Goal: Task Accomplishment & Management: Complete application form

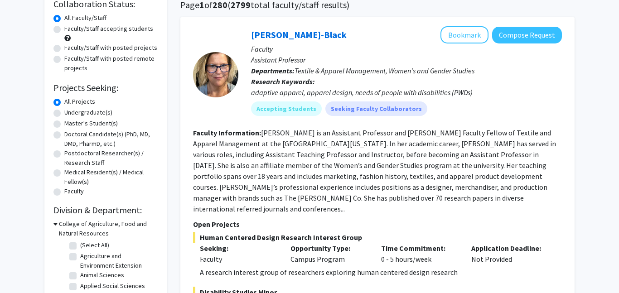
scroll to position [77, 0]
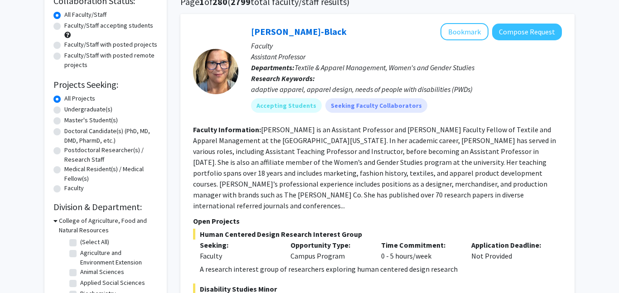
click at [96, 110] on label "Undergraduate(s)" at bounding box center [88, 110] width 48 height 10
click at [70, 110] on input "Undergraduate(s)" at bounding box center [67, 108] width 6 height 6
radio input "true"
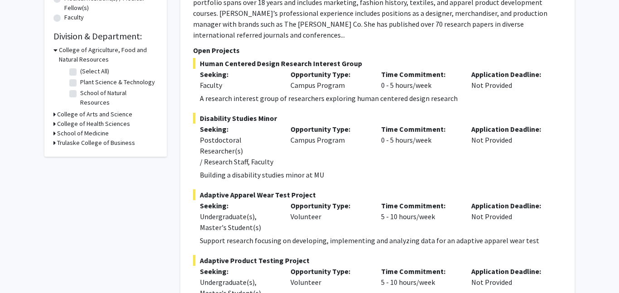
scroll to position [250, 0]
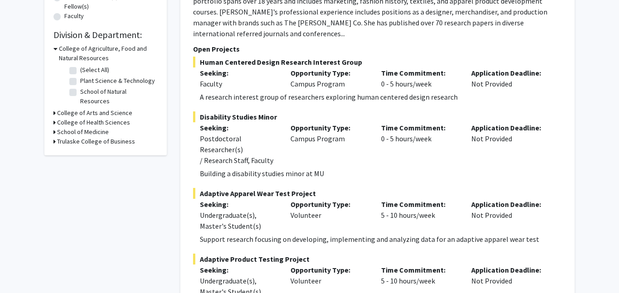
click at [54, 127] on icon at bounding box center [54, 132] width 2 height 10
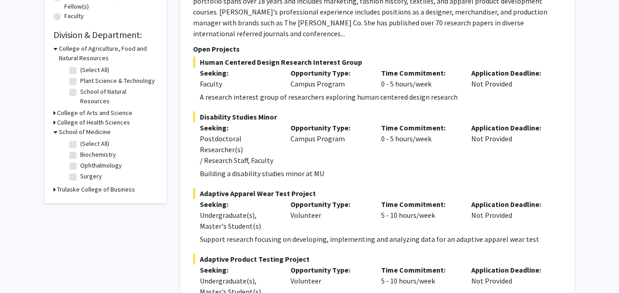
click at [71, 127] on h3 "School of Medicine" at bounding box center [85, 132] width 52 height 10
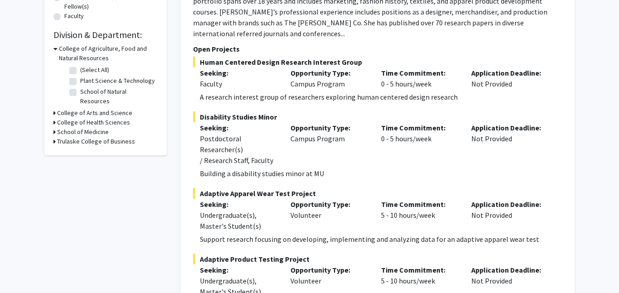
click at [60, 118] on h3 "College of Health Sciences" at bounding box center [93, 123] width 73 height 10
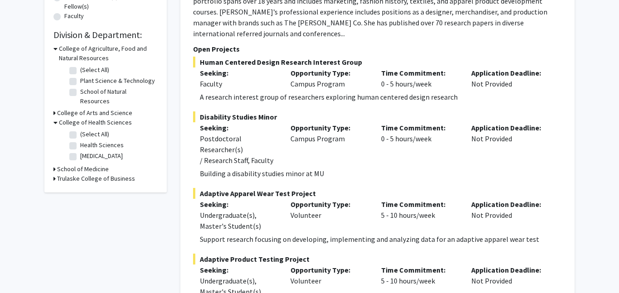
click at [60, 118] on h3 "College of Health Sciences" at bounding box center [95, 123] width 73 height 10
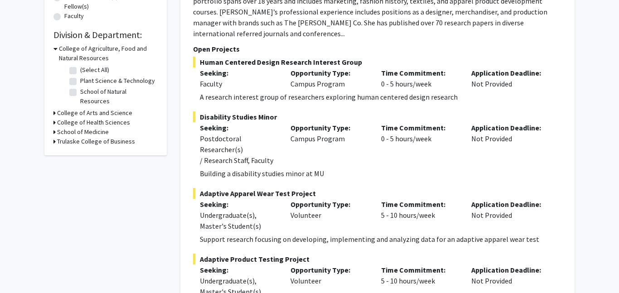
click at [68, 108] on h3 "College of Arts and Science" at bounding box center [94, 113] width 75 height 10
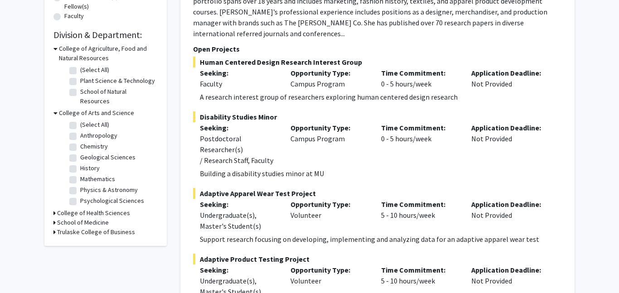
scroll to position [39, 0]
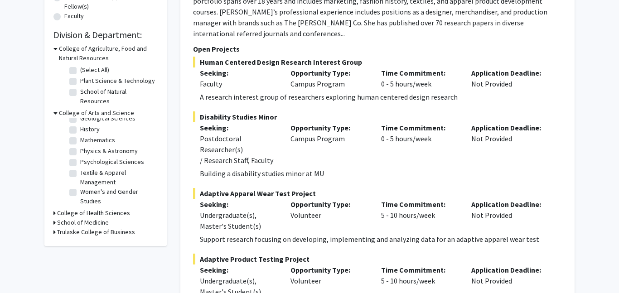
click at [74, 218] on h3 "School of Medicine" at bounding box center [83, 223] width 52 height 10
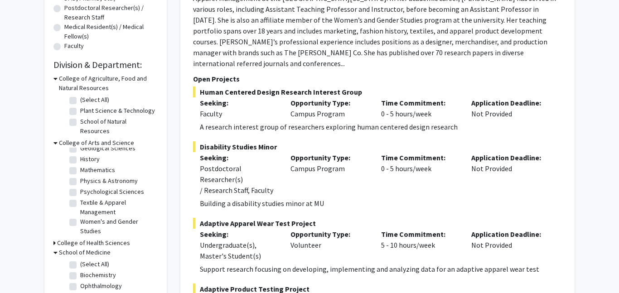
scroll to position [223, 0]
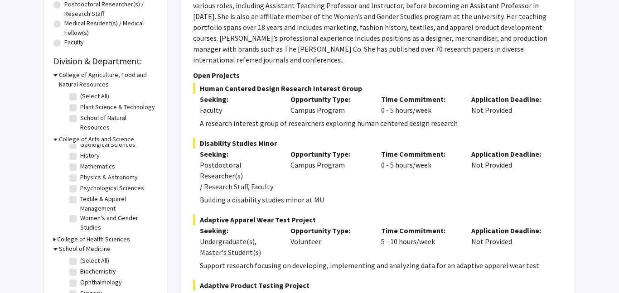
click at [95, 235] on h3 "College of Health Sciences" at bounding box center [93, 240] width 73 height 10
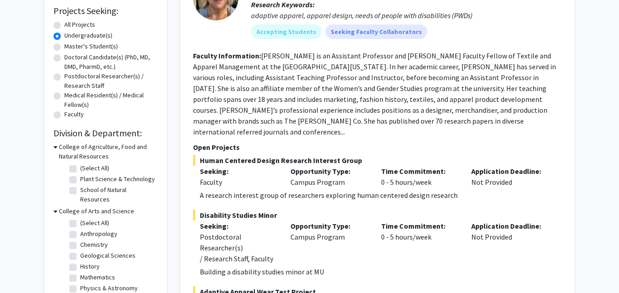
scroll to position [0, 0]
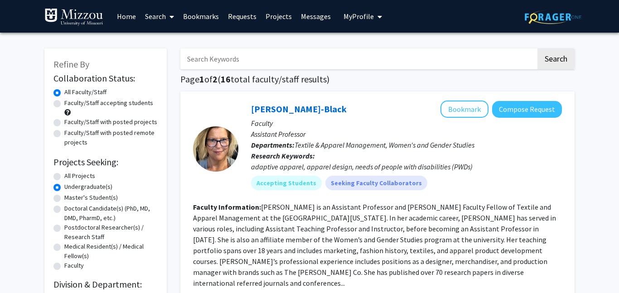
click at [274, 49] on input "Search Keywords" at bounding box center [357, 58] width 355 height 21
type input "Microbiology"
click at [537, 48] on button "Search" at bounding box center [555, 58] width 37 height 21
radio input "true"
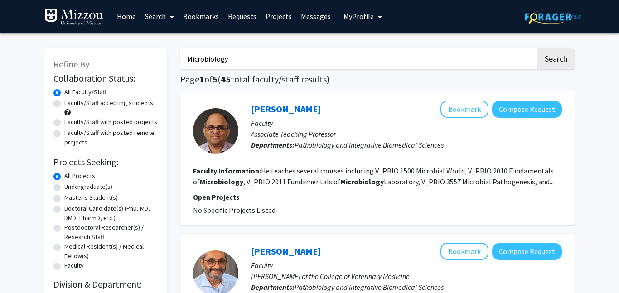
click at [259, 62] on input "Microbiology" at bounding box center [357, 58] width 355 height 21
click at [310, 67] on input "ra" at bounding box center [357, 58] width 355 height 21
click at [287, 51] on input "r" at bounding box center [357, 58] width 355 height 21
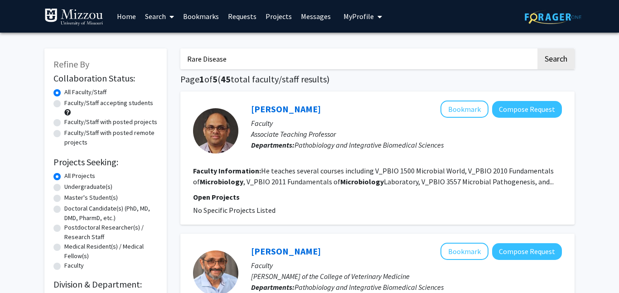
type input "Rare Disease"
click at [537, 48] on button "Search" at bounding box center [555, 58] width 37 height 21
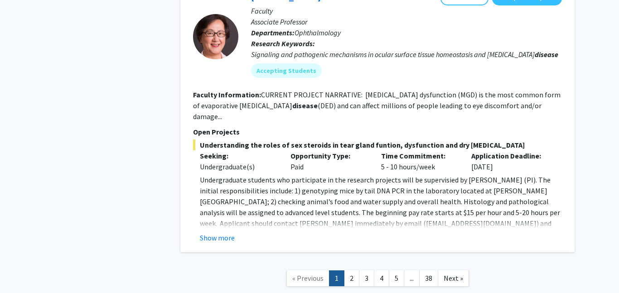
scroll to position [2231, 0]
click at [346, 271] on link "2" at bounding box center [351, 279] width 15 height 16
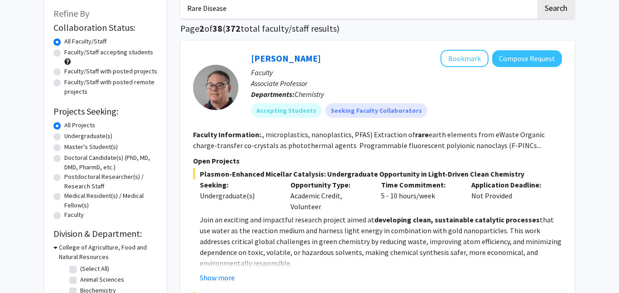
scroll to position [50, 0]
click at [96, 52] on label "Faculty/Staff accepting students" at bounding box center [108, 53] width 89 height 10
click at [70, 52] on input "Faculty/Staff accepting students" at bounding box center [67, 51] width 6 height 6
radio input "true"
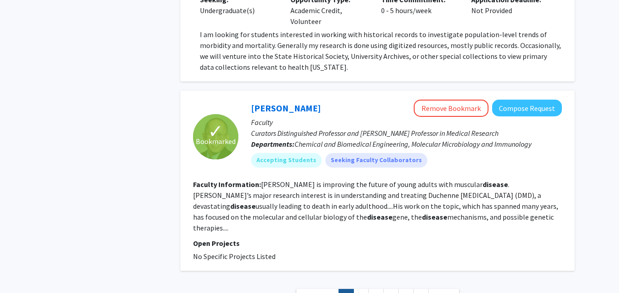
scroll to position [2516, 0]
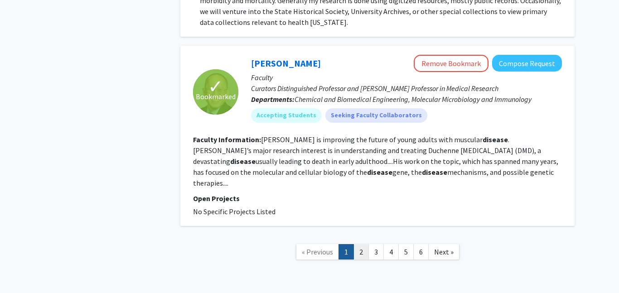
click at [363, 244] on link "2" at bounding box center [360, 252] width 15 height 16
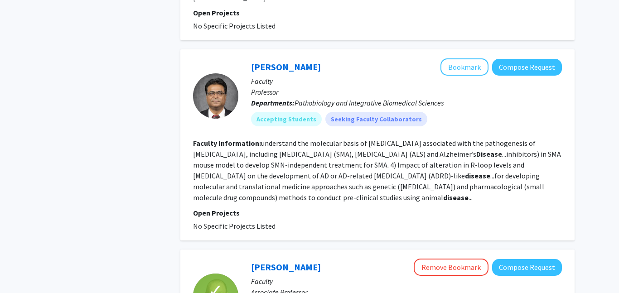
click at [363, 224] on div "Laxman Gangwani Bookmark Compose Request Faculty Professor Departments: Pathobi…" at bounding box center [377, 144] width 394 height 191
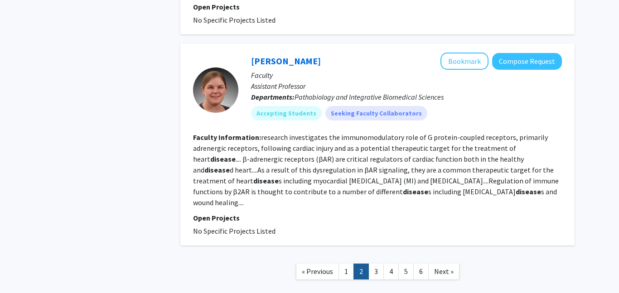
scroll to position [1777, 0]
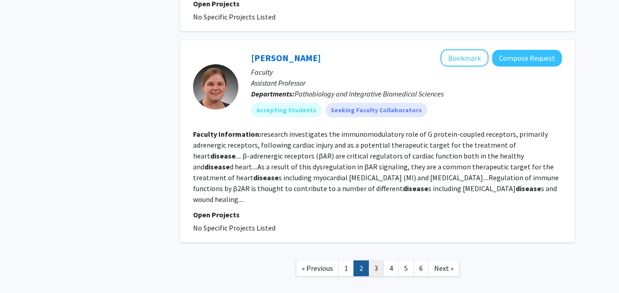
click at [382, 260] on link "3" at bounding box center [375, 268] width 15 height 16
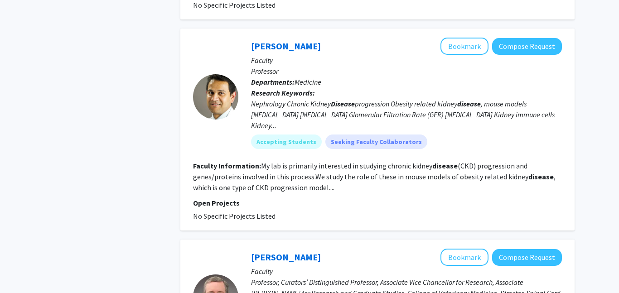
scroll to position [934, 0]
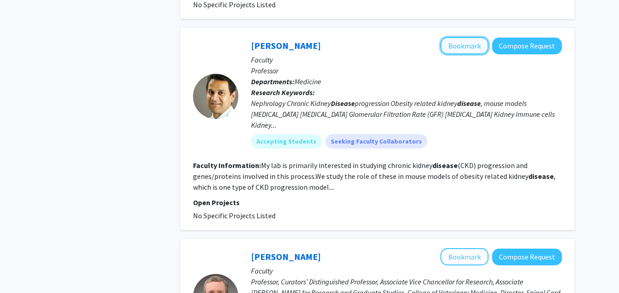
click at [446, 37] on button "Bookmark" at bounding box center [464, 45] width 48 height 17
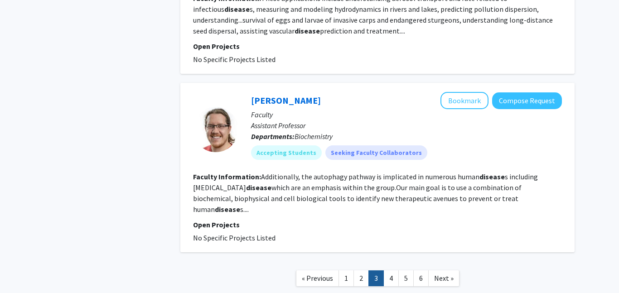
scroll to position [1728, 0]
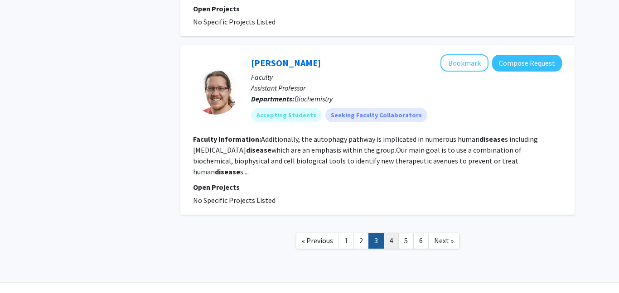
click at [386, 233] on link "4" at bounding box center [390, 241] width 15 height 16
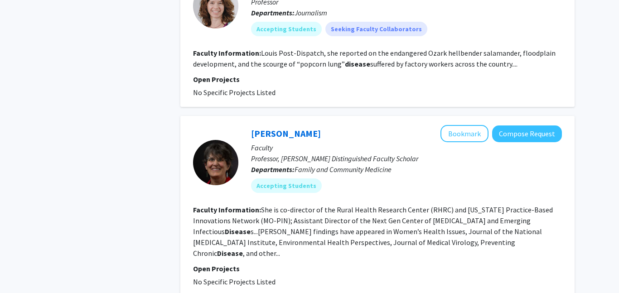
scroll to position [1641, 0]
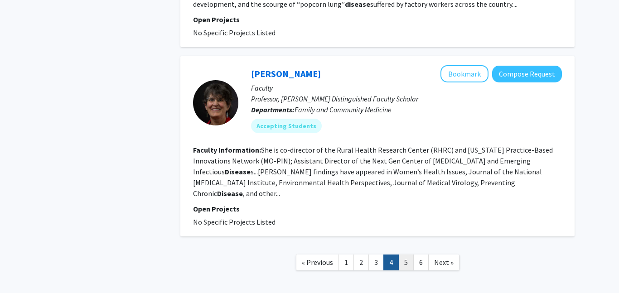
click at [413, 255] on link "5" at bounding box center [405, 263] width 15 height 16
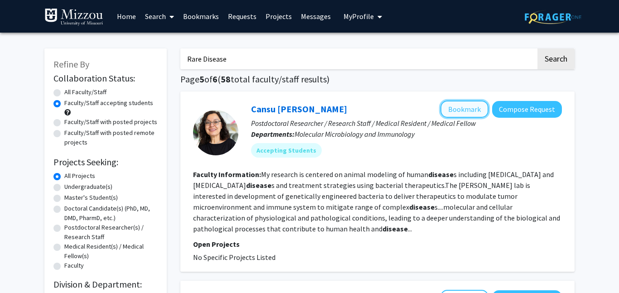
click at [462, 108] on button "Bookmark" at bounding box center [464, 109] width 48 height 17
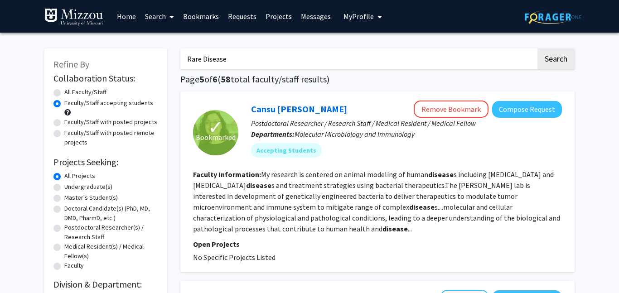
click at [363, 10] on button "My Profile" at bounding box center [363, 16] width 44 height 33
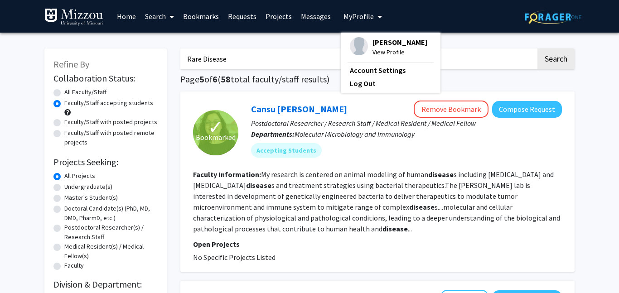
click at [199, 16] on link "Bookmarks" at bounding box center [200, 16] width 45 height 32
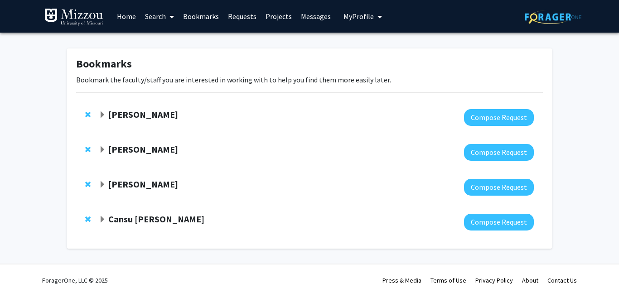
scroll to position [3, 0]
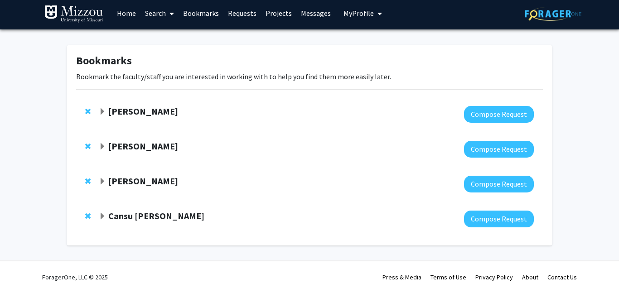
click at [139, 216] on strong "Cansu Agca" at bounding box center [156, 215] width 96 height 11
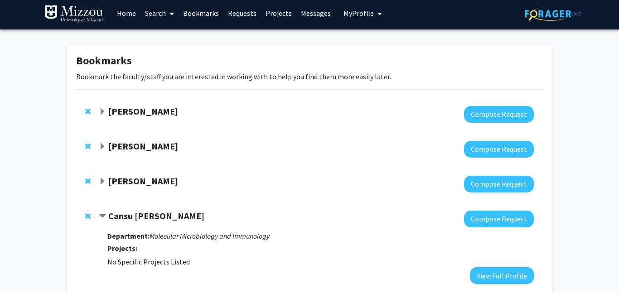
scroll to position [60, 0]
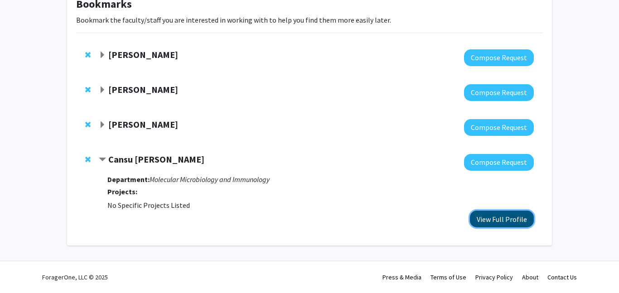
click at [519, 220] on button "View Full Profile" at bounding box center [502, 219] width 64 height 17
click at [134, 124] on strong "Ravi Nistala" at bounding box center [143, 124] width 70 height 11
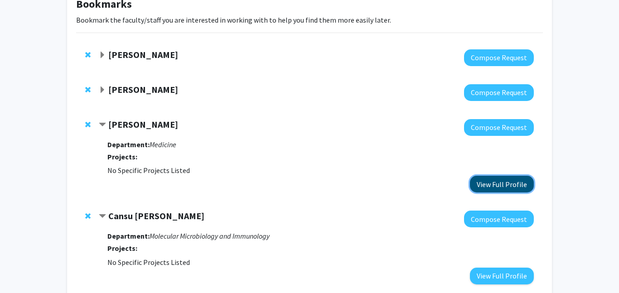
click at [488, 183] on button "View Full Profile" at bounding box center [502, 184] width 64 height 17
click at [133, 92] on strong "Aaron Ericsson" at bounding box center [143, 89] width 70 height 11
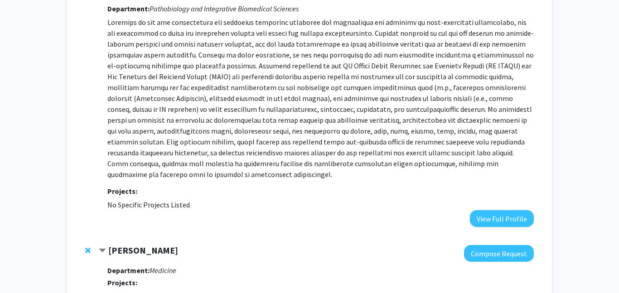
scroll to position [138, 0]
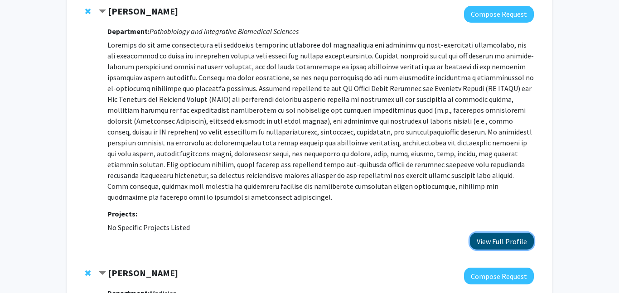
click at [514, 237] on button "View Full Profile" at bounding box center [502, 241] width 64 height 17
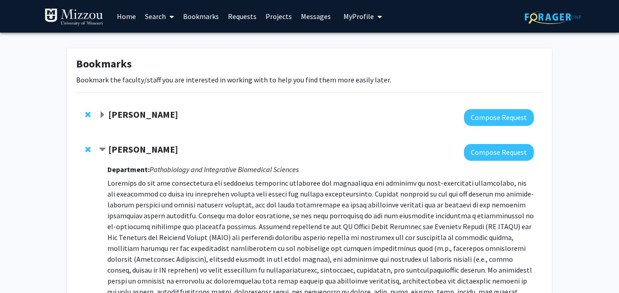
click at [175, 116] on strong "[PERSON_NAME]" at bounding box center [143, 114] width 70 height 11
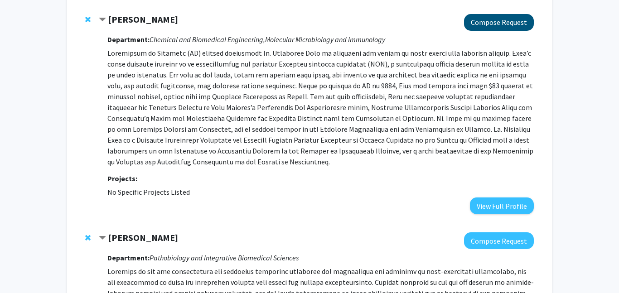
scroll to position [102, 0]
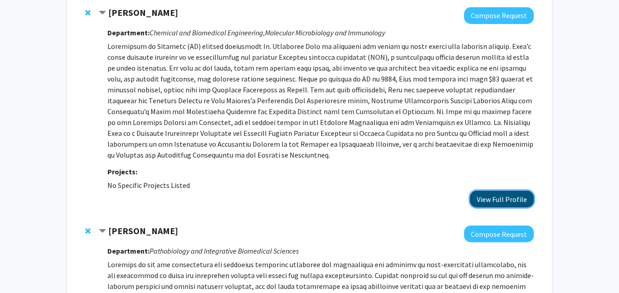
click at [495, 199] on button "View Full Profile" at bounding box center [502, 199] width 64 height 17
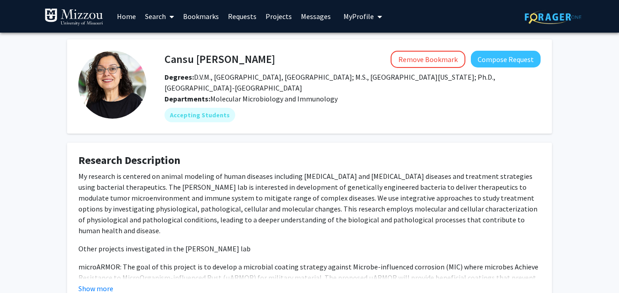
scroll to position [65, 0]
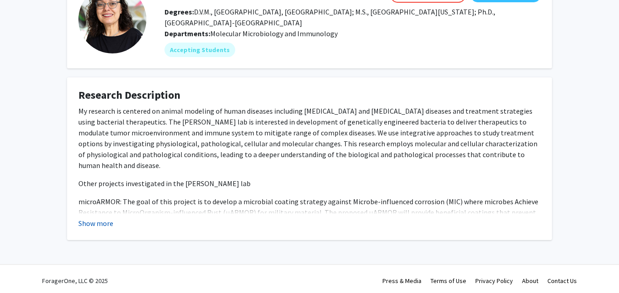
click at [101, 218] on button "Show more" at bounding box center [95, 223] width 35 height 11
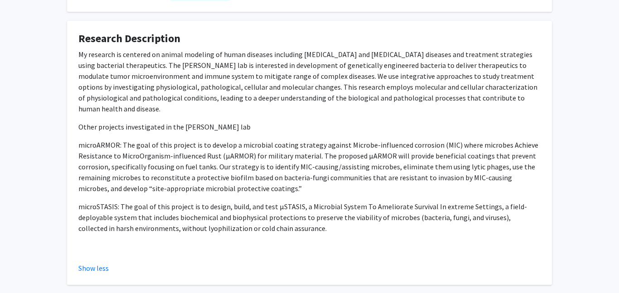
scroll to position [0, 0]
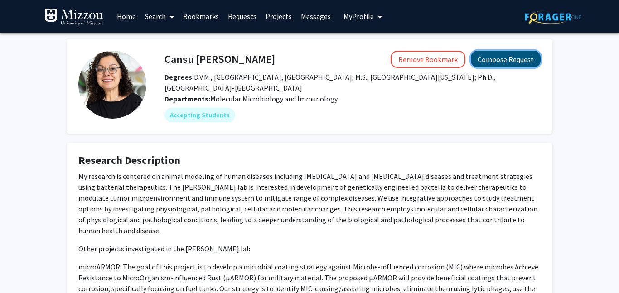
click at [496, 62] on button "Compose Request" at bounding box center [506, 59] width 70 height 17
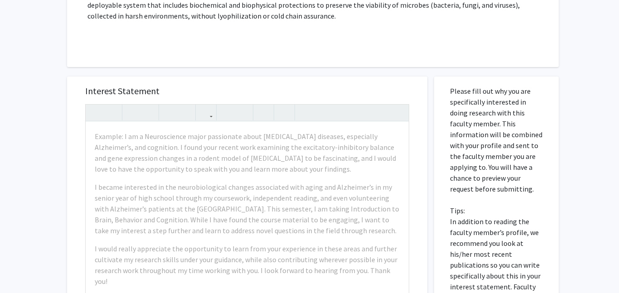
scroll to position [348, 0]
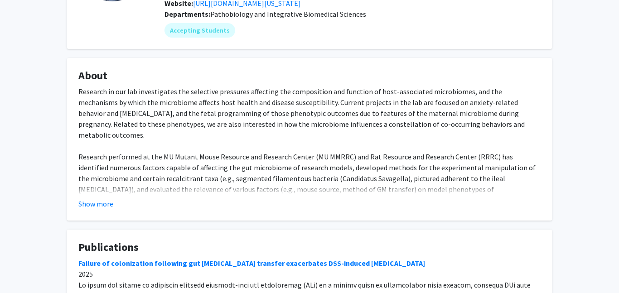
scroll to position [119, 0]
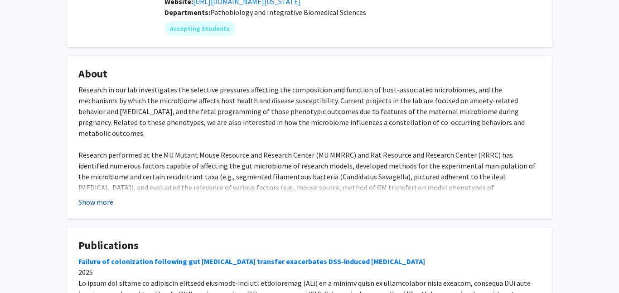
click at [105, 207] on button "Show more" at bounding box center [95, 202] width 35 height 11
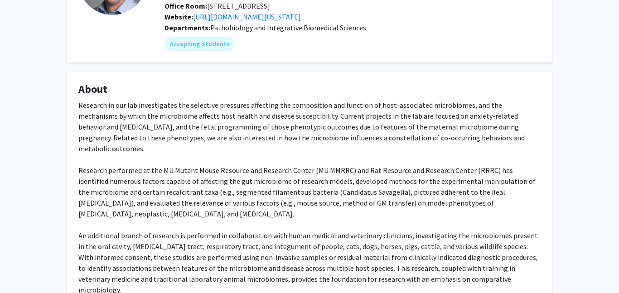
scroll to position [0, 0]
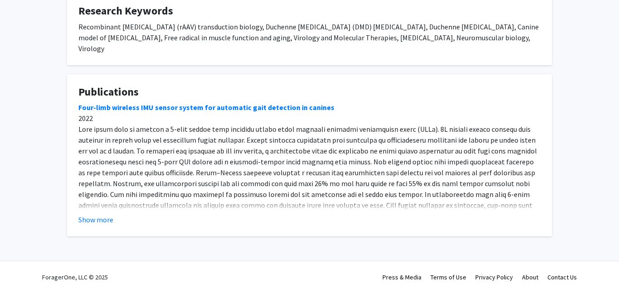
scroll to position [74, 0]
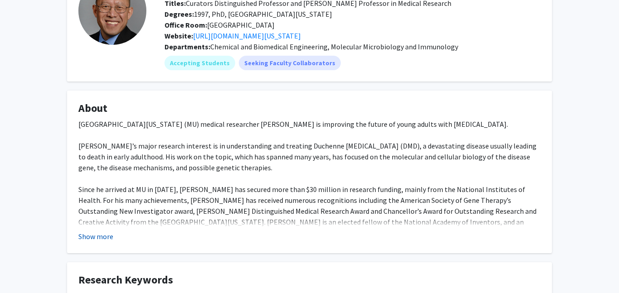
click at [97, 237] on button "Show more" at bounding box center [95, 236] width 35 height 11
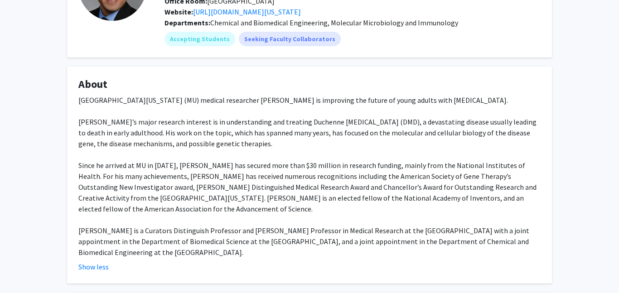
scroll to position [100, 0]
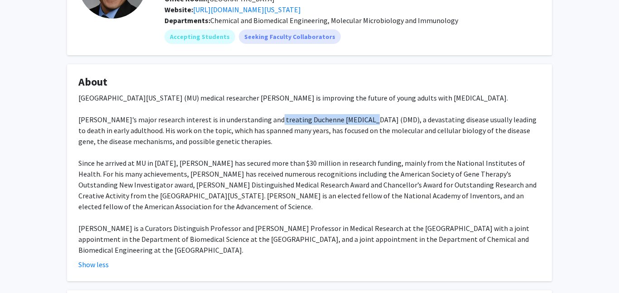
drag, startPoint x: 361, startPoint y: 120, endPoint x: 268, endPoint y: 116, distance: 93.8
click at [268, 116] on div "[GEOGRAPHIC_DATA][US_STATE] (MU) medical researcher [PERSON_NAME] is improving …" at bounding box center [309, 173] width 462 height 163
click at [295, 121] on div "[GEOGRAPHIC_DATA][US_STATE] (MU) medical researcher [PERSON_NAME] is improving …" at bounding box center [309, 173] width 462 height 163
drag, startPoint x: 270, startPoint y: 118, endPoint x: 360, endPoint y: 119, distance: 90.1
click at [360, 119] on div "[GEOGRAPHIC_DATA][US_STATE] (MU) medical researcher [PERSON_NAME] is improving …" at bounding box center [309, 173] width 462 height 163
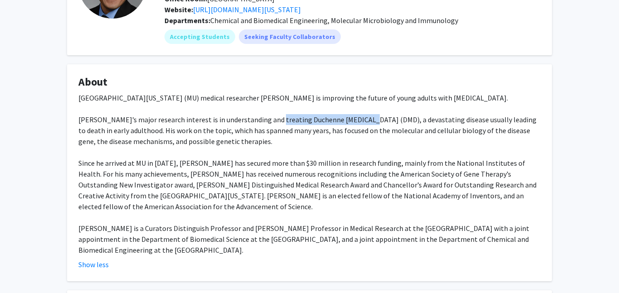
copy div "Duchenne [MEDICAL_DATA]"
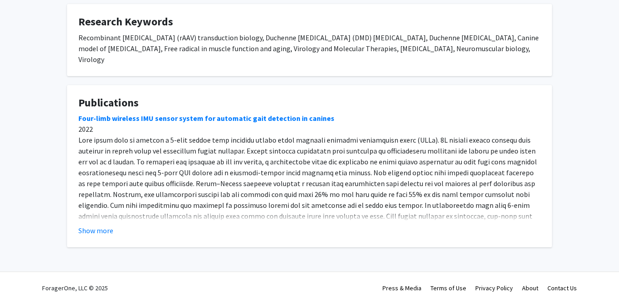
scroll to position [0, 0]
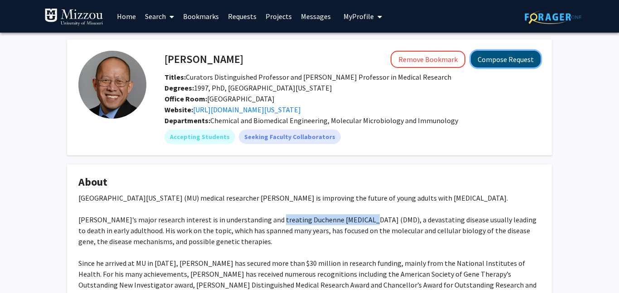
click at [504, 61] on button "Compose Request" at bounding box center [506, 59] width 70 height 17
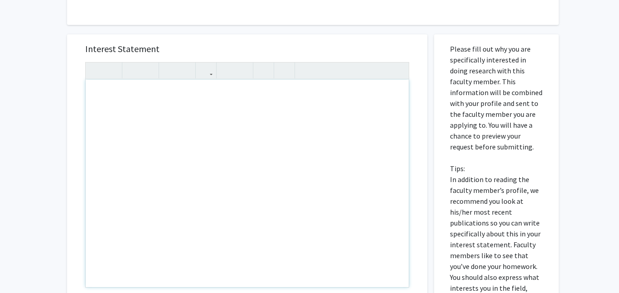
scroll to position [157, 0]
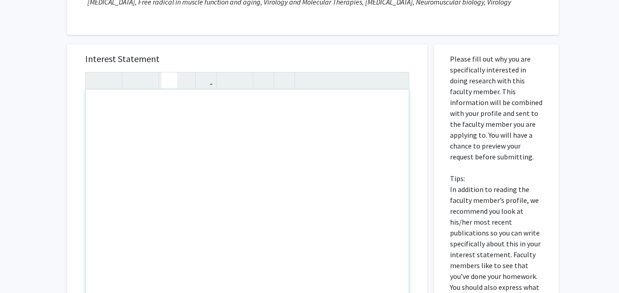
click at [173, 86] on button "button" at bounding box center [169, 80] width 16 height 16
click at [162, 119] on div "Note to users with screen readers: Please press Alt+0 or Option+0 to deactivate…" at bounding box center [247, 193] width 323 height 207
type textarea "M"
click at [219, 115] on div "I am [PERSON_NAME], I'm an average studet here at" at bounding box center [247, 193] width 323 height 207
click at [274, 115] on div "I am [PERSON_NAME], I'm an average student here at" at bounding box center [247, 193] width 323 height 207
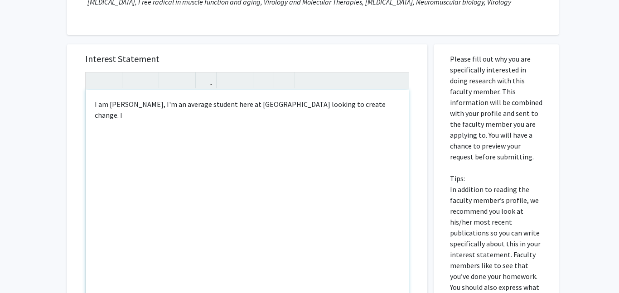
click at [254, 110] on div "I am [PERSON_NAME], I'm an average student here at [GEOGRAPHIC_DATA] looking to…" at bounding box center [247, 193] width 323 height 207
click at [253, 113] on div "I am [PERSON_NAME], I'm an average student here at [GEOGRAPHIC_DATA] looking to…" at bounding box center [247, 193] width 323 height 207
click at [287, 116] on div "I am [PERSON_NAME], I'm an average student here at the [GEOGRAPHIC_DATA][US_STA…" at bounding box center [247, 193] width 323 height 207
click at [309, 109] on div "I am [PERSON_NAME], I'm an average student here at the [GEOGRAPHIC_DATA][US_STA…" at bounding box center [247, 193] width 323 height 207
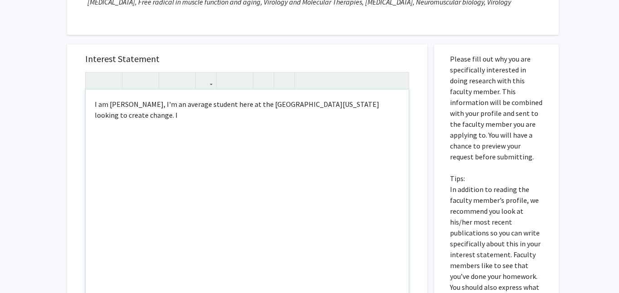
click at [283, 134] on div "I am [PERSON_NAME], I'm an average student here at the [GEOGRAPHIC_DATA][US_STA…" at bounding box center [247, 193] width 323 height 207
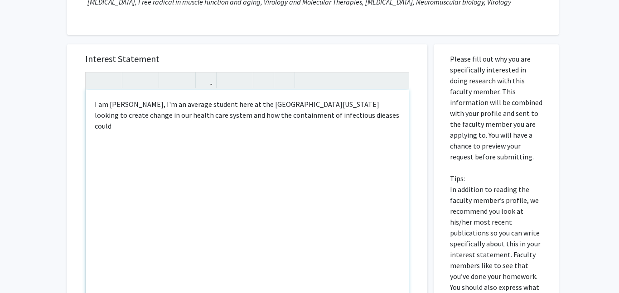
click at [319, 132] on div "I am [PERSON_NAME], I'm an average student here at the [GEOGRAPHIC_DATA][US_STA…" at bounding box center [247, 193] width 323 height 207
click at [363, 127] on div "I am [PERSON_NAME], I'm an average student here at the [GEOGRAPHIC_DATA][US_STA…" at bounding box center [247, 193] width 323 height 207
drag, startPoint x: 156, startPoint y: 135, endPoint x: 86, endPoint y: 110, distance: 74.6
click at [86, 110] on div "I am [PERSON_NAME], I'm an average student here at the [GEOGRAPHIC_DATA][US_STA…" at bounding box center [247, 193] width 323 height 207
copy div "I am [PERSON_NAME], I'm an average student here at the [GEOGRAPHIC_DATA][US_STA…"
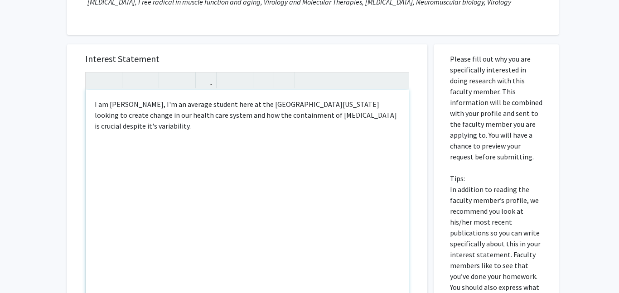
click at [86, 110] on div "I am [PERSON_NAME], I'm an average student here at the [GEOGRAPHIC_DATA][US_STA…" at bounding box center [247, 193] width 323 height 207
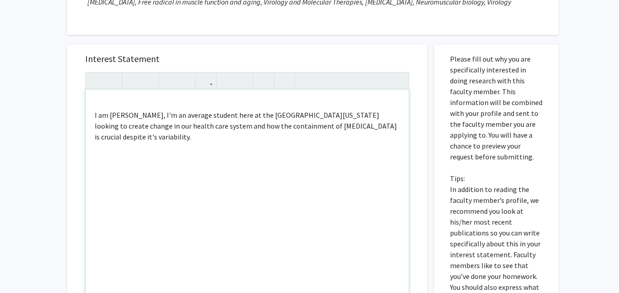
click at [110, 116] on div "I am [PERSON_NAME], I'm an average student here at the [GEOGRAPHIC_DATA][US_STA…" at bounding box center [247, 193] width 323 height 207
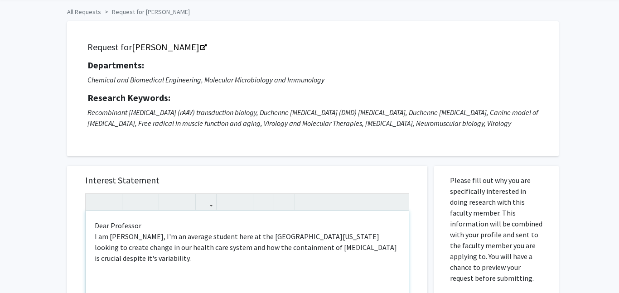
scroll to position [29, 0]
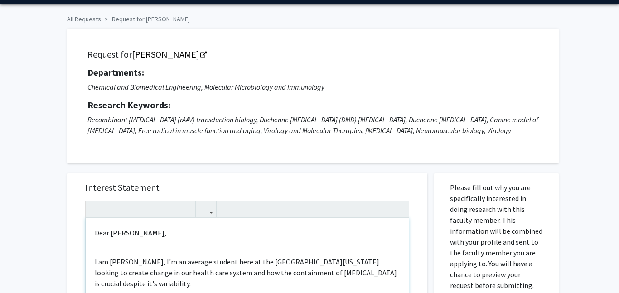
click at [142, 238] on p "Dear [PERSON_NAME]," at bounding box center [247, 232] width 305 height 11
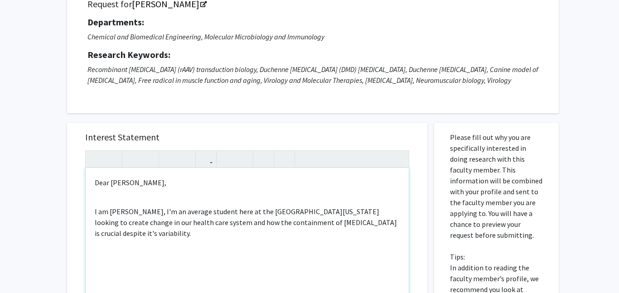
scroll to position [81, 0]
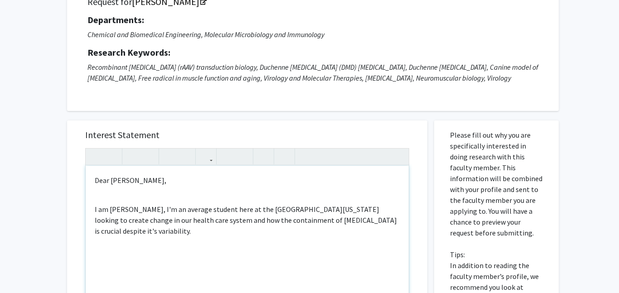
click at [156, 222] on p "I am [PERSON_NAME], I'm an average student here at the [GEOGRAPHIC_DATA][US_STA…" at bounding box center [247, 220] width 305 height 33
drag, startPoint x: 248, startPoint y: 220, endPoint x: 156, endPoint y: 222, distance: 91.9
click at [156, 222] on p "I am [PERSON_NAME], I'm an average student here at the [GEOGRAPHIC_DATA][US_STA…" at bounding box center [247, 220] width 305 height 33
click at [251, 221] on p "I am [PERSON_NAME], an undergratuate student at the [GEOGRAPHIC_DATA][US_STATE]…" at bounding box center [247, 220] width 305 height 33
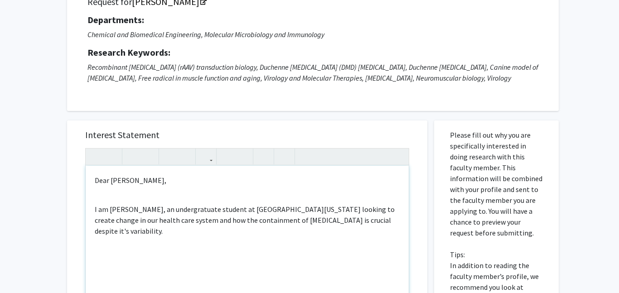
click at [187, 231] on p "I am [PERSON_NAME], an undergratuate student at [GEOGRAPHIC_DATA][US_STATE] loo…" at bounding box center [247, 220] width 305 height 33
click at [183, 213] on p "I am [PERSON_NAME], an undergratuate student at [GEOGRAPHIC_DATA][US_STATE] loo…" at bounding box center [247, 214] width 305 height 43
click at [180, 220] on p "I am [PERSON_NAME], an undergratuate student at [GEOGRAPHIC_DATA][US_STATE] loo…" at bounding box center [247, 220] width 305 height 33
click at [309, 221] on p "I am [PERSON_NAME], an undergraduate student at [GEOGRAPHIC_DATA][US_STATE] loo…" at bounding box center [247, 220] width 305 height 33
click at [152, 229] on p "I am [PERSON_NAME], an undergraduate student at [GEOGRAPHIC_DATA][US_STATE]. I …" at bounding box center [247, 220] width 305 height 33
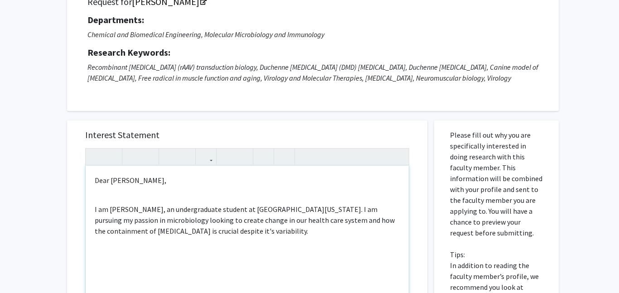
click at [152, 229] on p "I am [PERSON_NAME], an undergraduate student at [GEOGRAPHIC_DATA][US_STATE]. I …" at bounding box center [247, 220] width 305 height 33
click at [278, 235] on p "I am [PERSON_NAME], an undergraduate student at [GEOGRAPHIC_DATA][US_STATE]. I …" at bounding box center [247, 220] width 305 height 33
click at [275, 236] on p "I am [PERSON_NAME], an undergraduate student at [GEOGRAPHIC_DATA][US_STATE]. I …" at bounding box center [247, 220] width 305 height 33
click at [105, 221] on p "I am [PERSON_NAME], an undergraduate student at [GEOGRAPHIC_DATA][US_STATE]. I …" at bounding box center [247, 220] width 305 height 33
click at [394, 217] on p "My name is [PERSON_NAME], an undergraduate student at [GEOGRAPHIC_DATA][US_STAT…" at bounding box center [247, 220] width 305 height 33
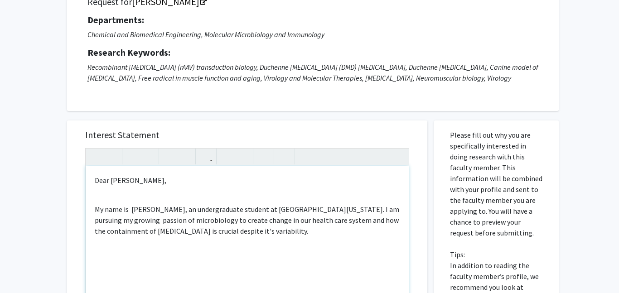
click at [338, 233] on p "My name is [PERSON_NAME], an undergraduate student at [GEOGRAPHIC_DATA][US_STAT…" at bounding box center [247, 220] width 305 height 33
click at [318, 236] on p "My name is [PERSON_NAME], an undergraduate student at [GEOGRAPHIC_DATA][US_STAT…" at bounding box center [247, 220] width 305 height 33
click at [307, 235] on span "how the containment of [MEDICAL_DATA] is crucial despite it's variability." at bounding box center [254, 230] width 228 height 9
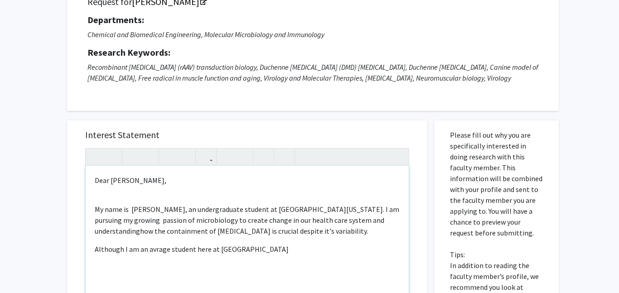
click at [153, 254] on span "Although I am an avrage student here at [GEOGRAPHIC_DATA]" at bounding box center [192, 249] width 194 height 9
click at [260, 255] on p "My name is [PERSON_NAME], an undergraduate student at [GEOGRAPHIC_DATA][US_STAT…" at bounding box center [247, 224] width 305 height 62
type textarea "<p>Dear [PERSON_NAME],&nbsp;</p><p><br><p>My name is&nbsp; [PERSON_NAME], an un…"
